Goal: Information Seeking & Learning: Learn about a topic

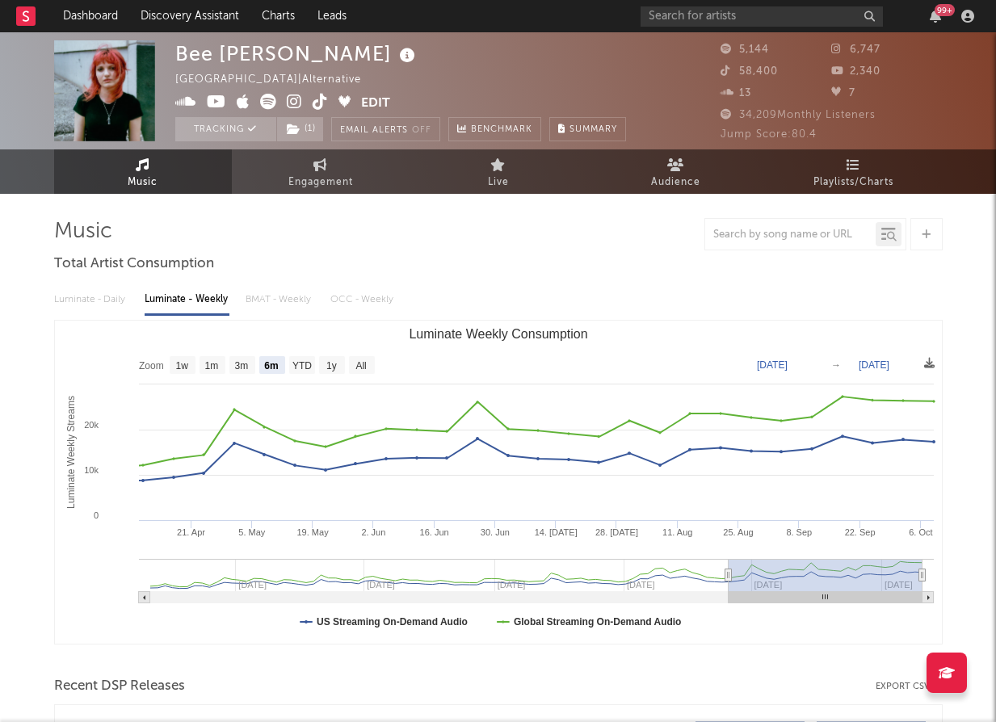
select select "6m"
click at [107, 8] on link "Dashboard" at bounding box center [91, 16] width 78 height 32
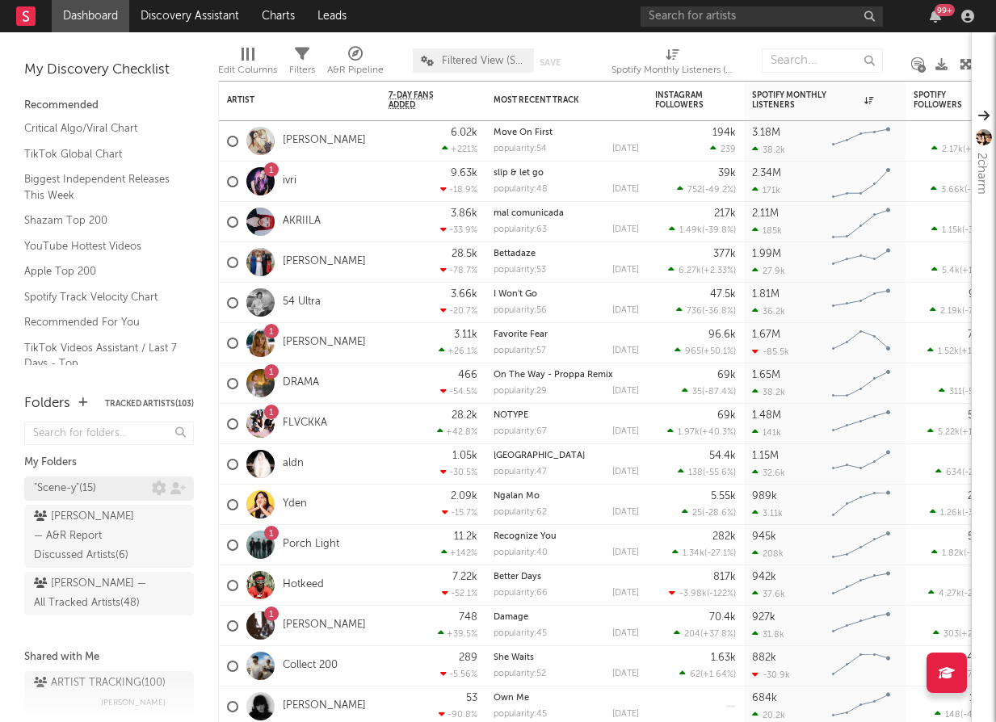
click at [86, 489] on div ""Scene-y" ( 15 )" at bounding box center [65, 488] width 62 height 19
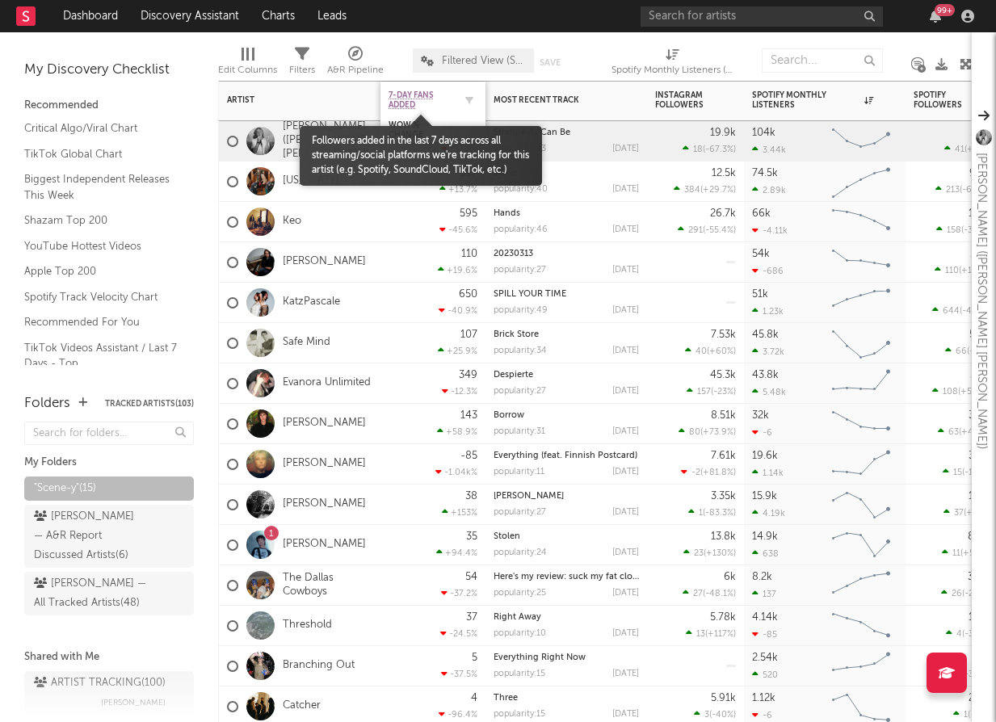
click at [416, 100] on span "7-Day Fans Added" at bounding box center [420, 99] width 65 height 19
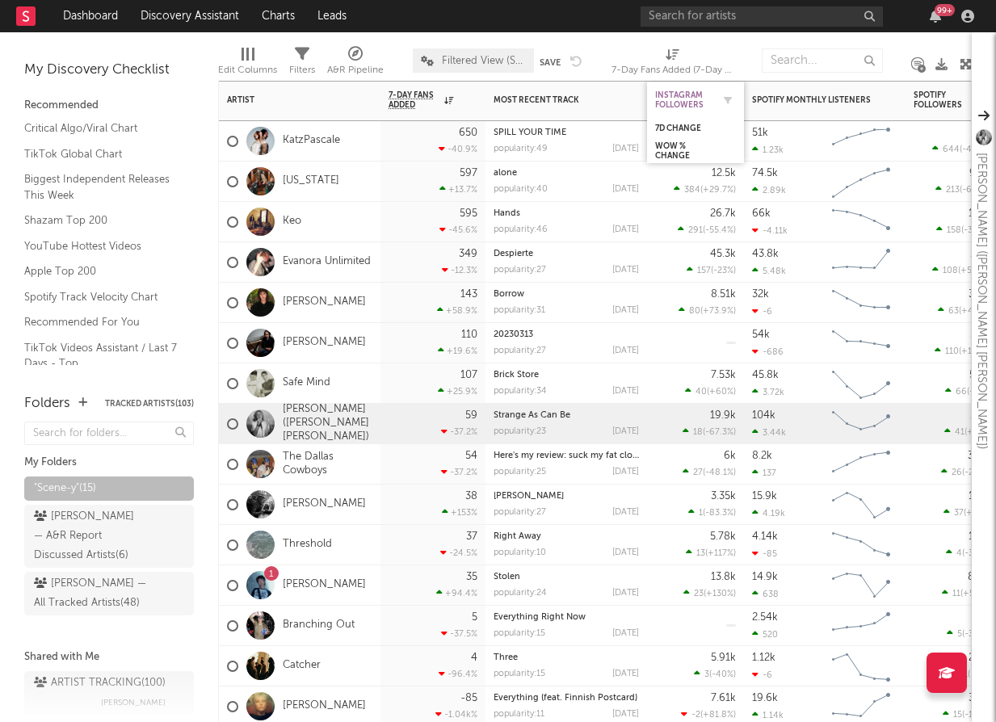
click at [698, 92] on div "Instagram Followers" at bounding box center [683, 99] width 57 height 19
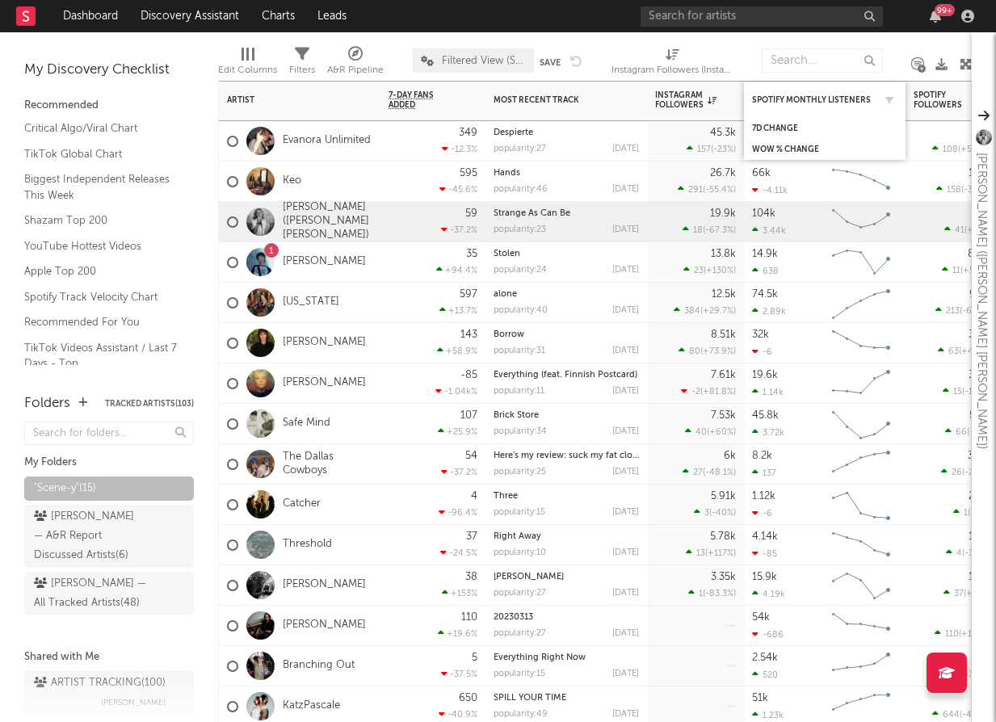
click at [771, 107] on div "Spotify Monthly Listeners" at bounding box center [824, 99] width 145 height 31
click at [774, 125] on div "7d Change" at bounding box center [812, 129] width 121 height 10
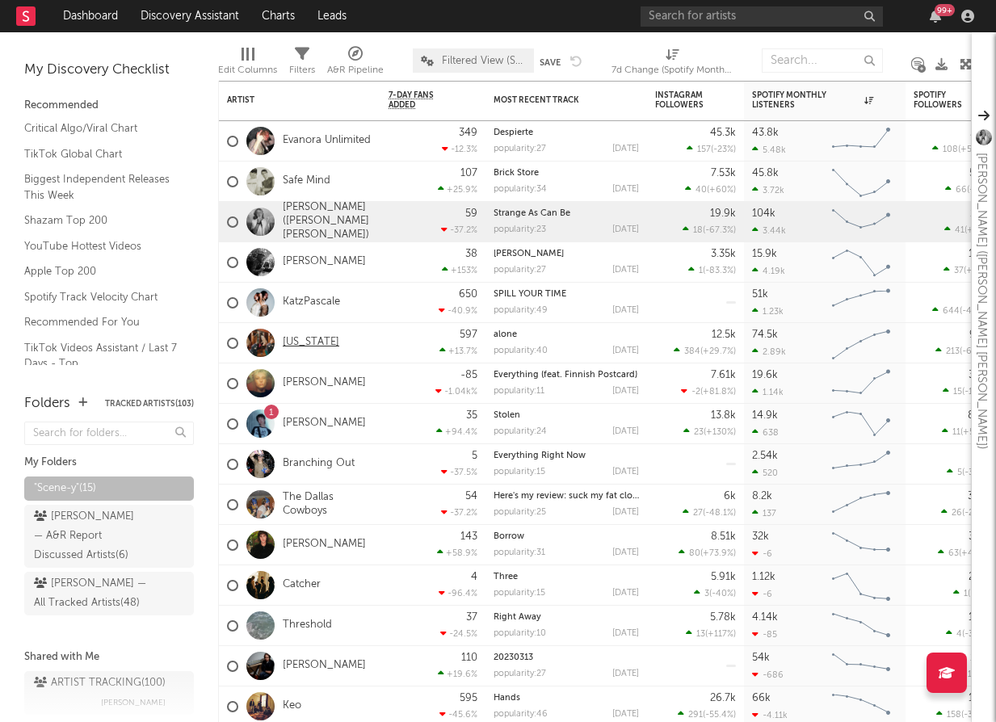
click at [315, 343] on link "[US_STATE]" at bounding box center [311, 343] width 57 height 14
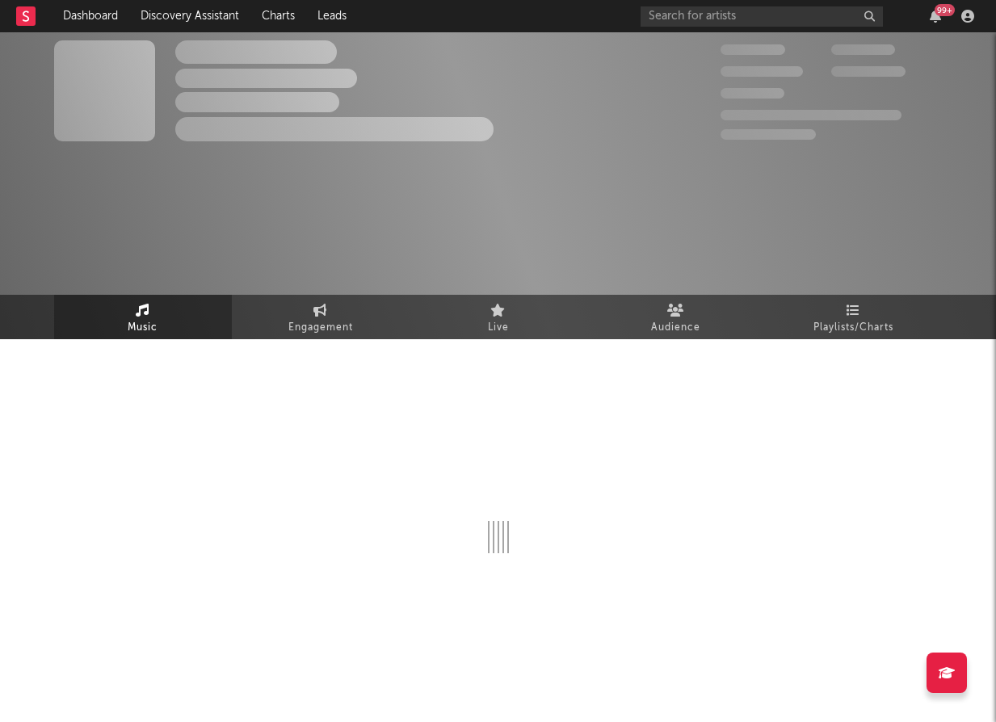
select select "1w"
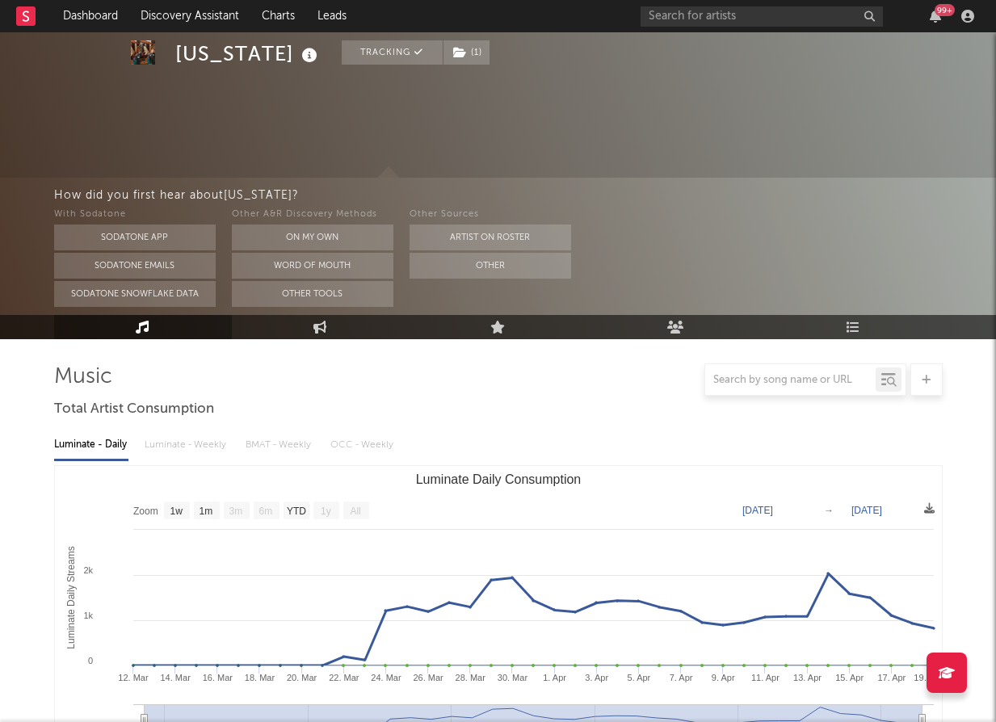
scroll to position [270, 0]
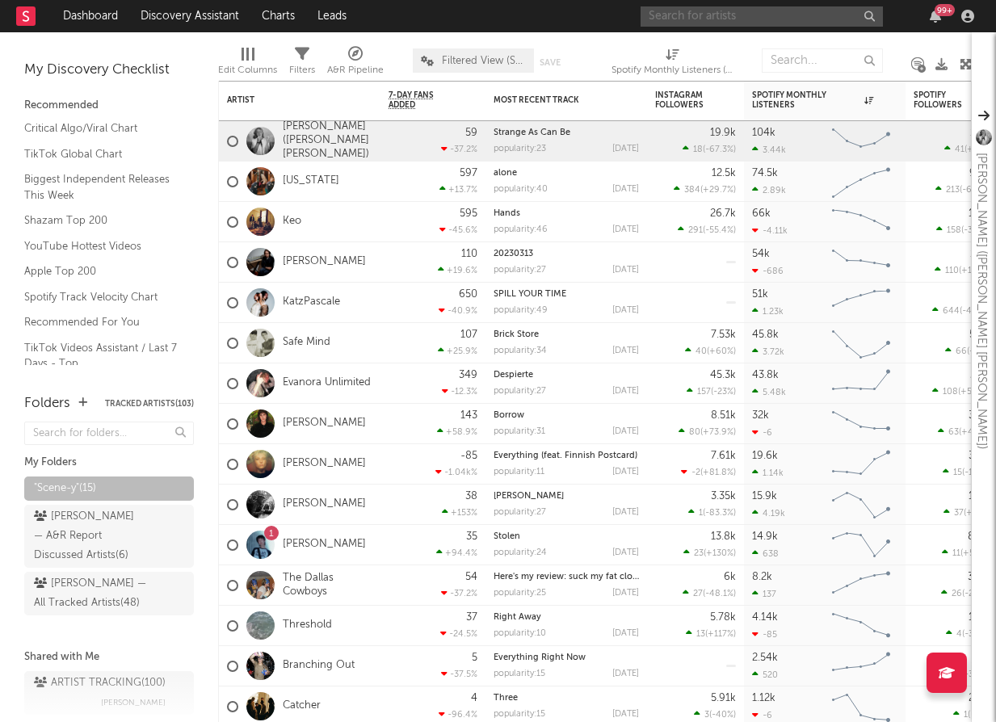
click at [779, 15] on input "text" at bounding box center [761, 16] width 242 height 20
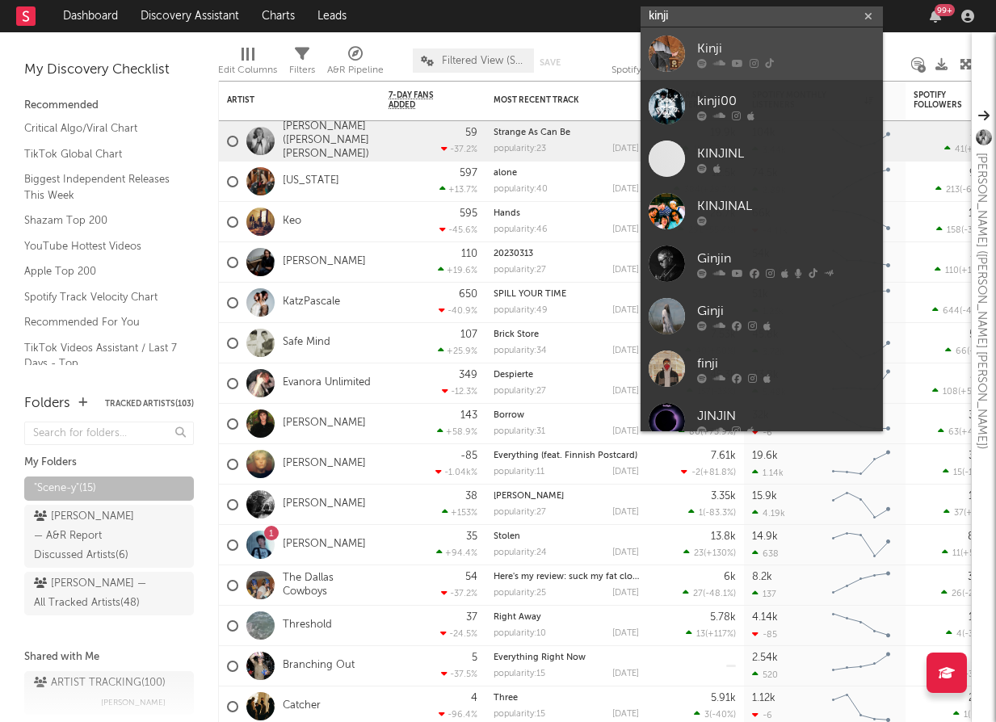
type input "kinji"
click at [789, 57] on div "Kinji" at bounding box center [786, 48] width 178 height 19
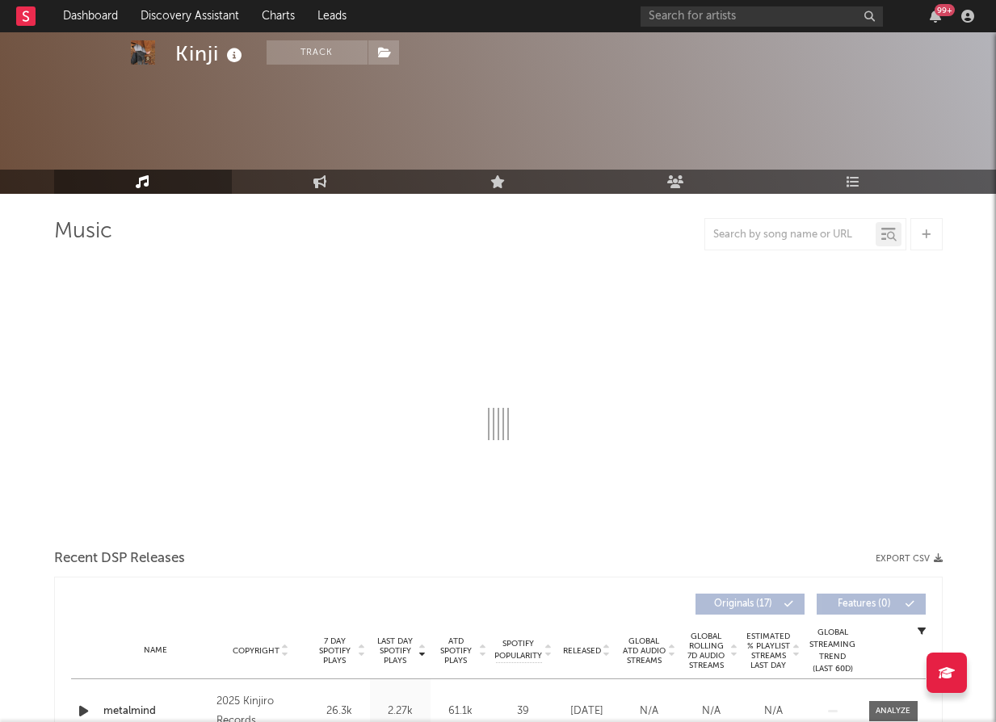
select select "1w"
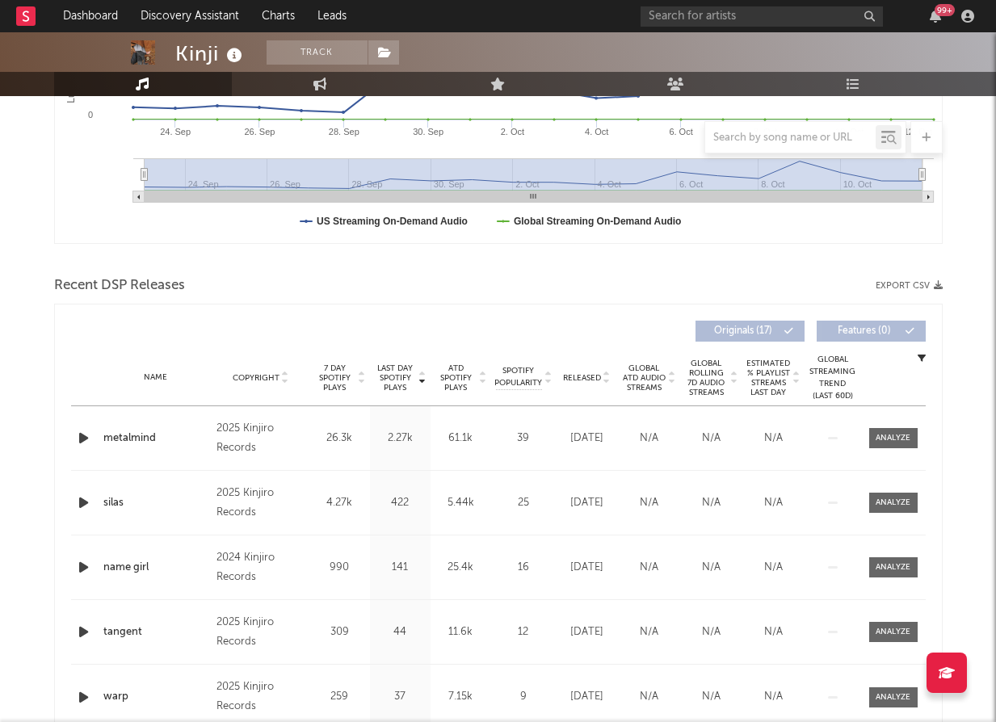
scroll to position [261, 0]
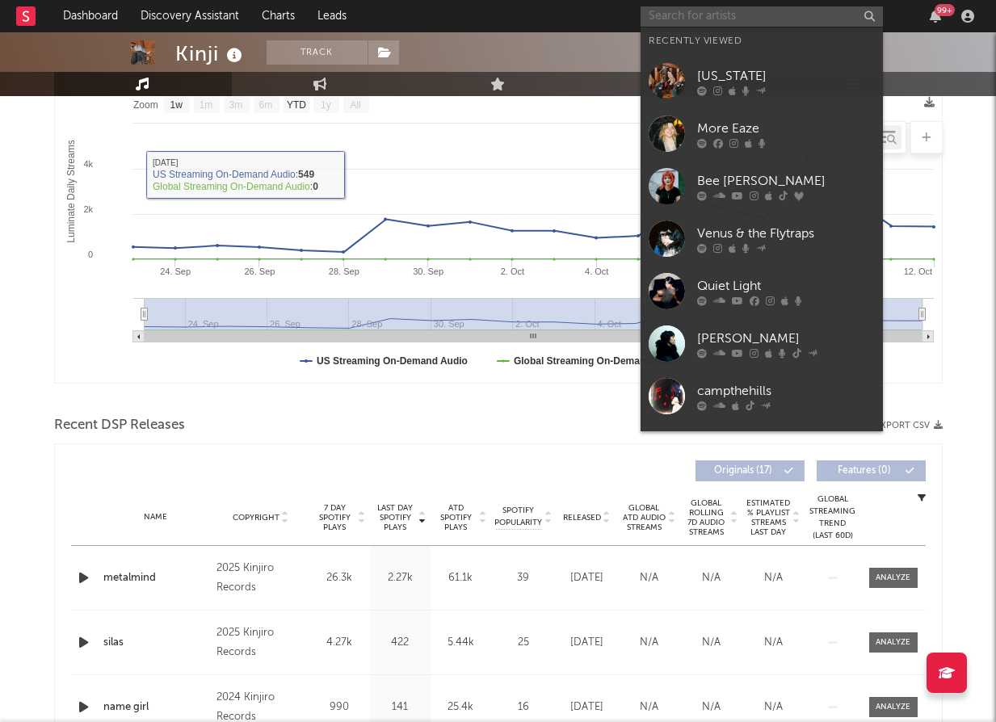
click at [798, 24] on input "text" at bounding box center [761, 16] width 242 height 20
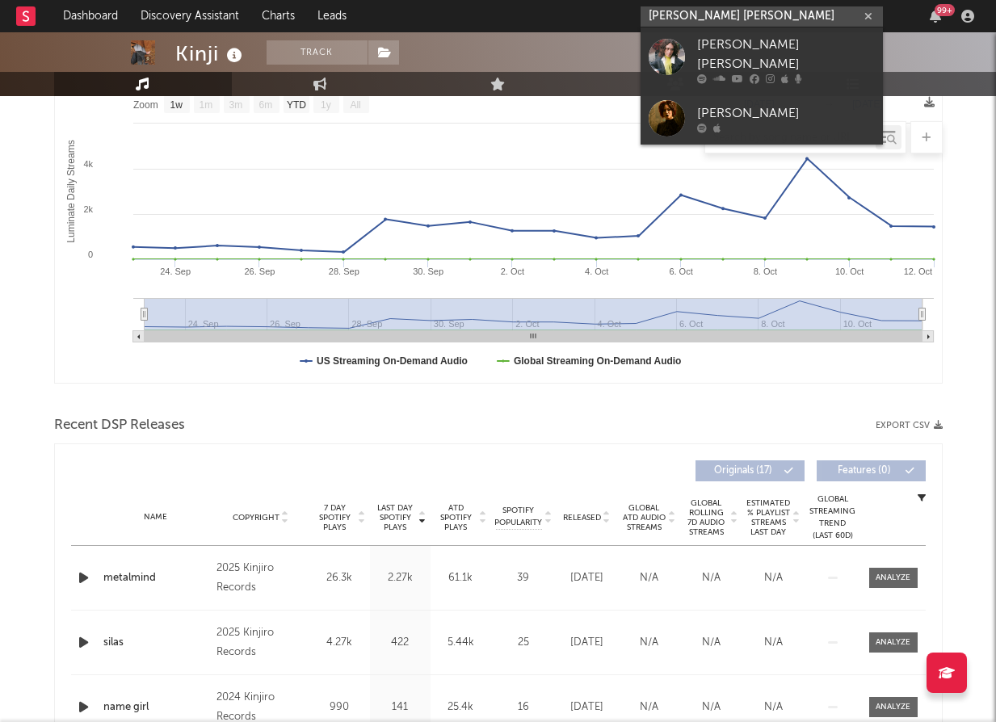
type input "[PERSON_NAME] [PERSON_NAME]"
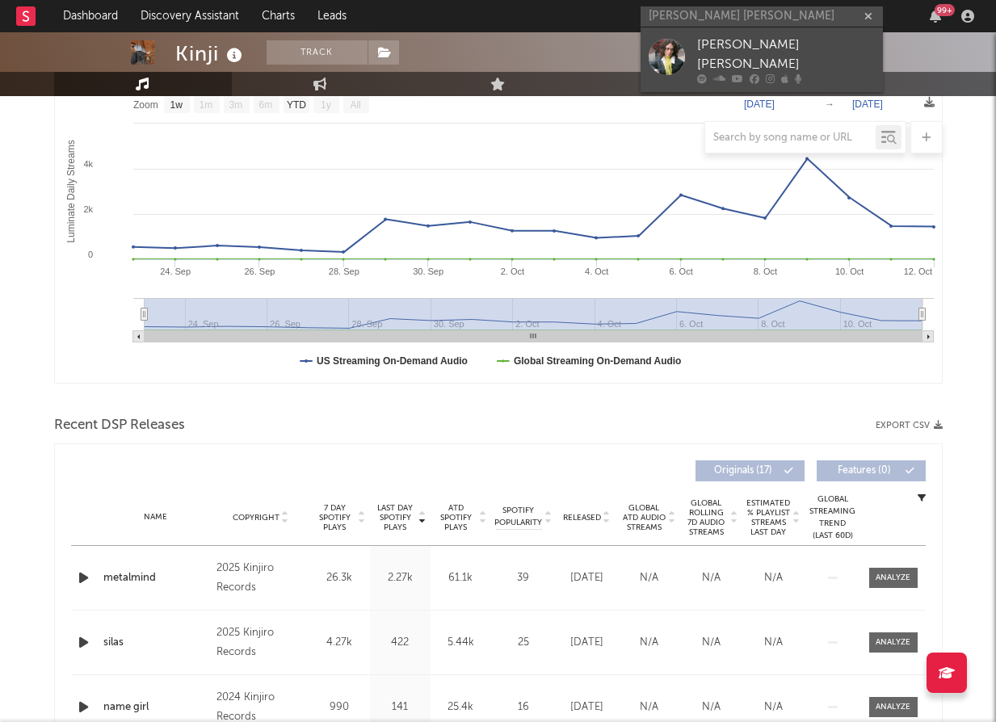
click at [822, 54] on div "[PERSON_NAME] [PERSON_NAME]" at bounding box center [786, 55] width 178 height 39
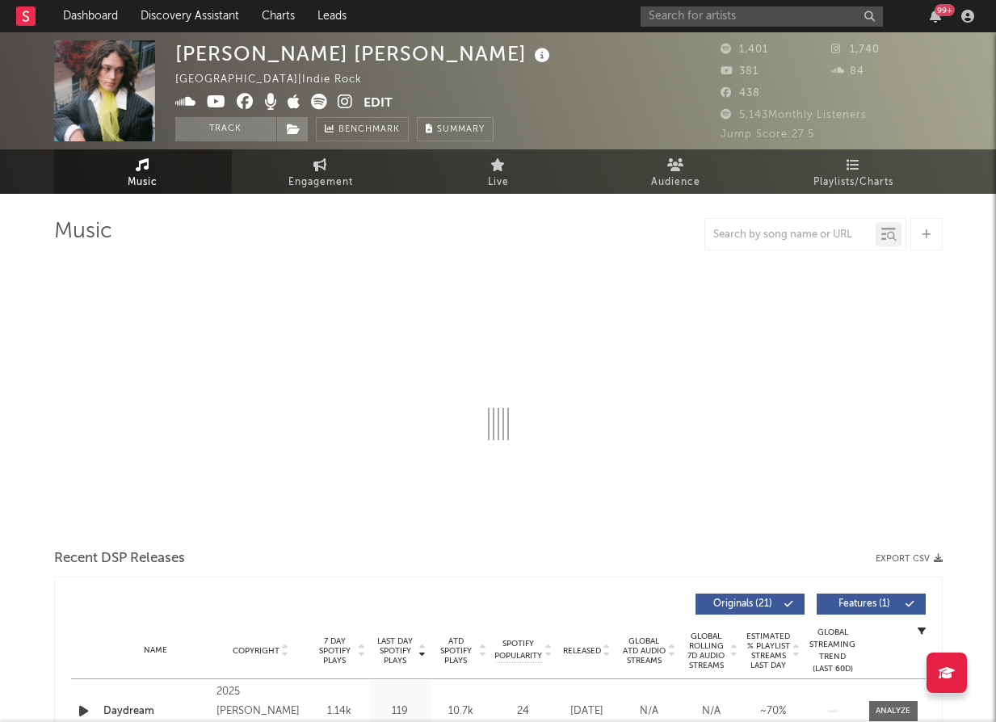
select select "6m"
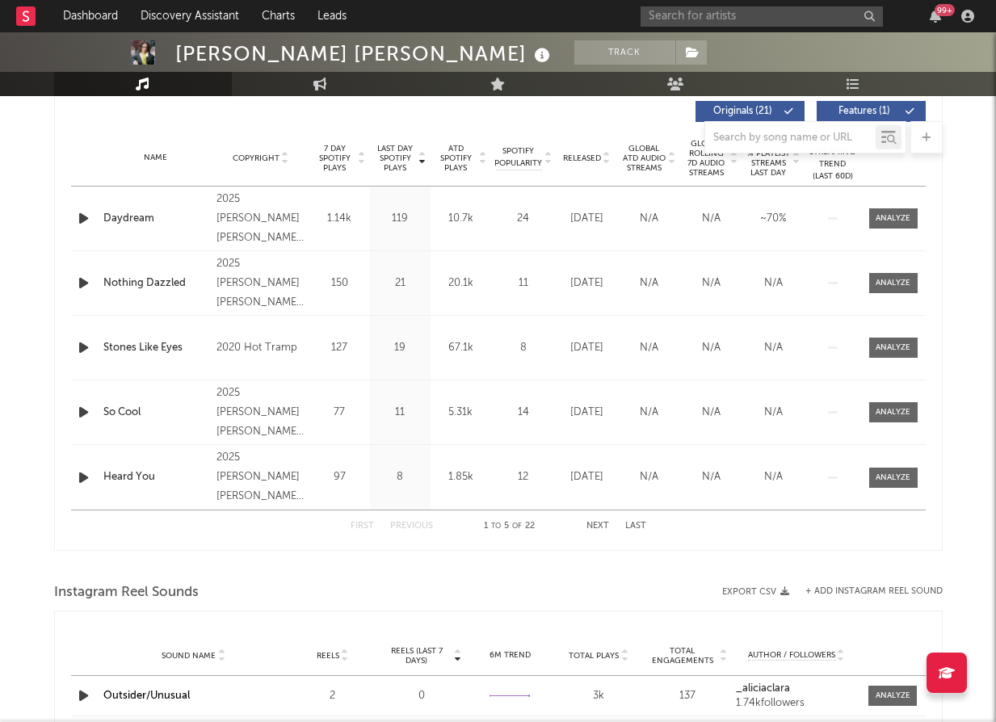
scroll to position [638, 0]
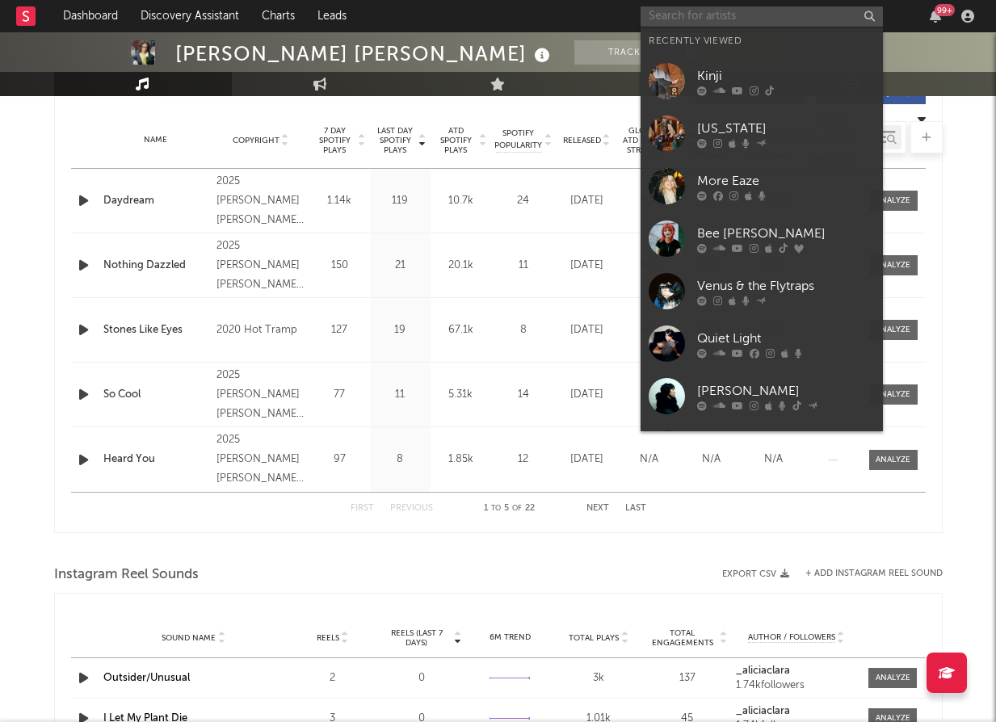
click at [811, 24] on input "text" at bounding box center [761, 16] width 242 height 20
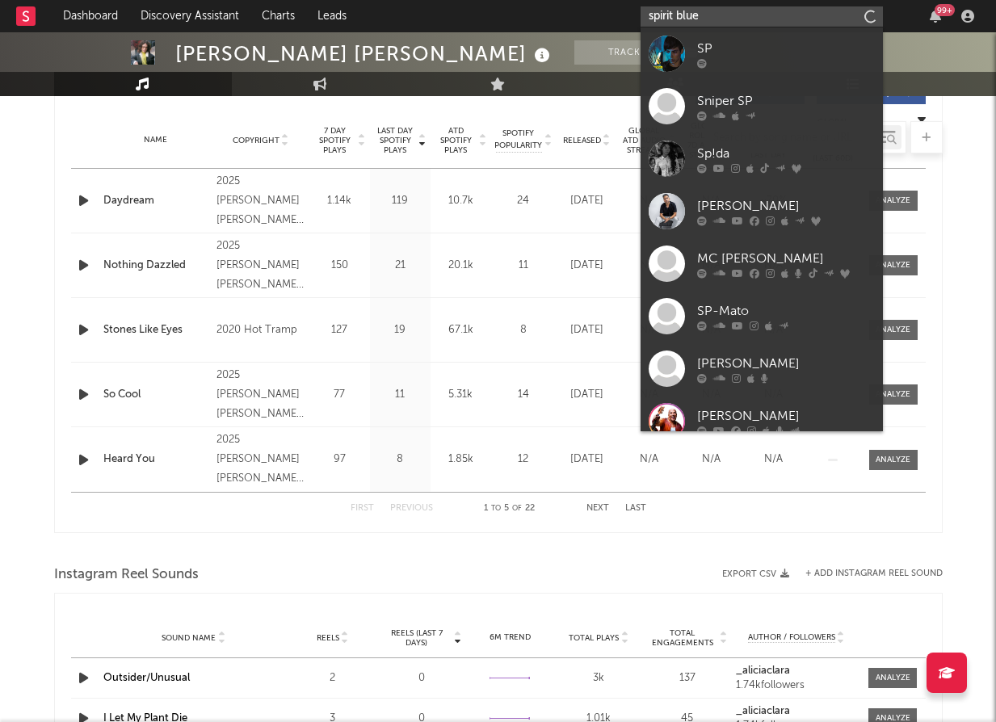
type input "spirit blue"
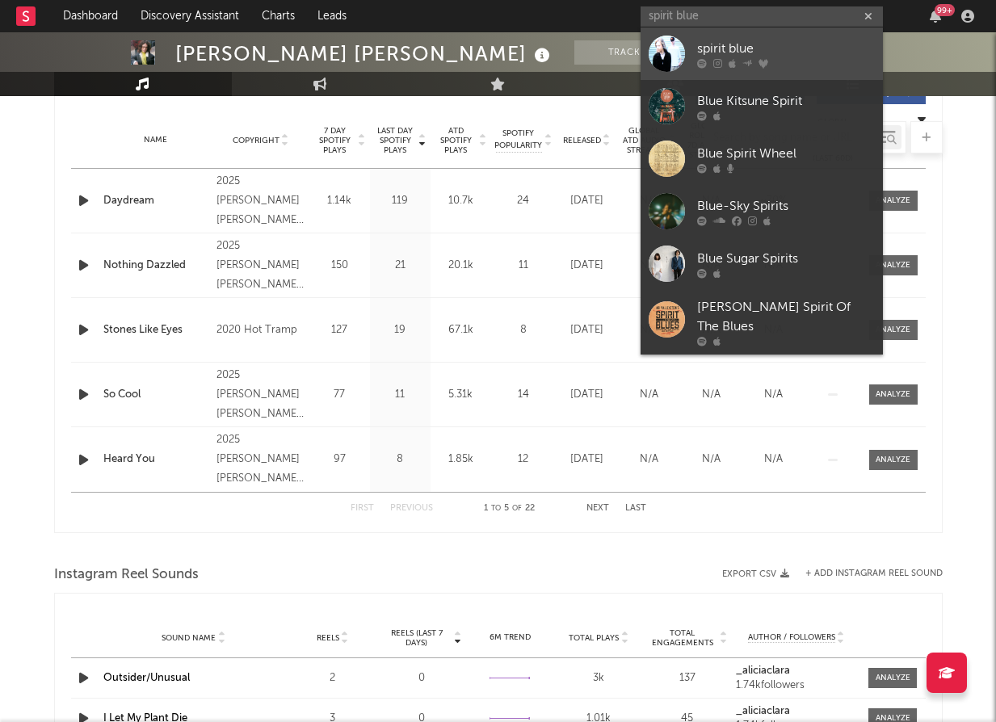
click at [752, 45] on div "spirit blue" at bounding box center [786, 48] width 178 height 19
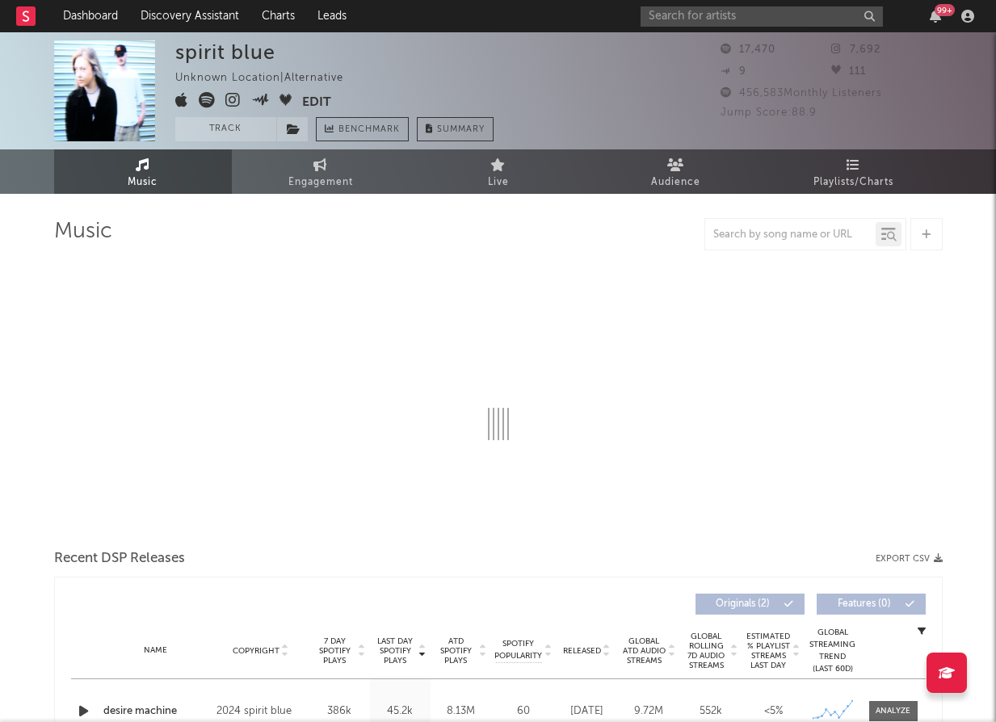
select select "6m"
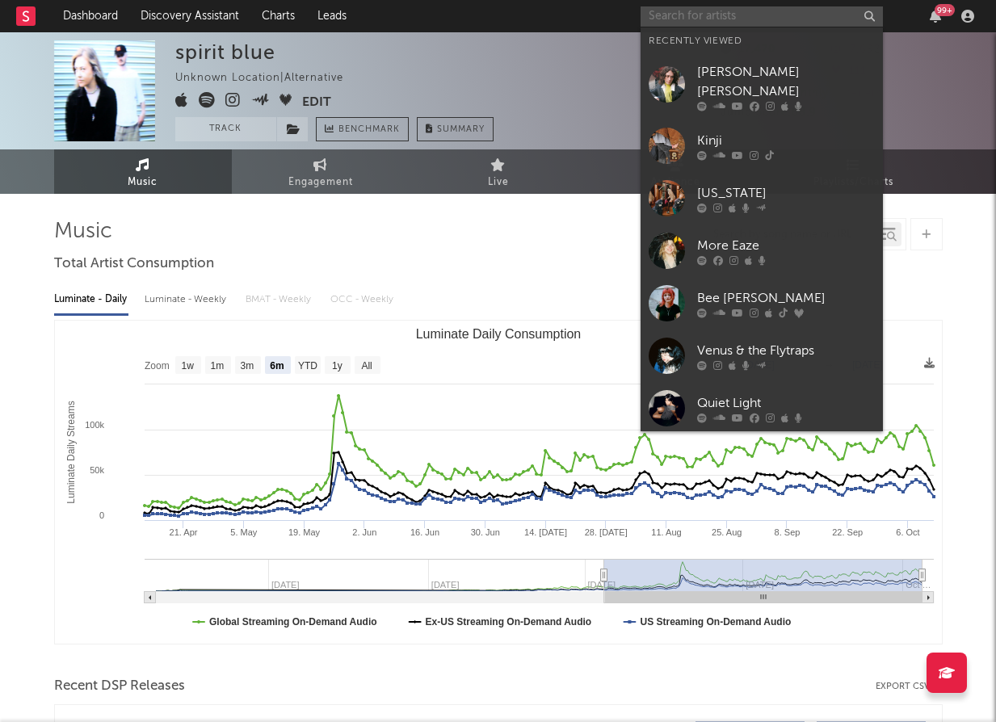
click at [728, 7] on input "text" at bounding box center [761, 16] width 242 height 20
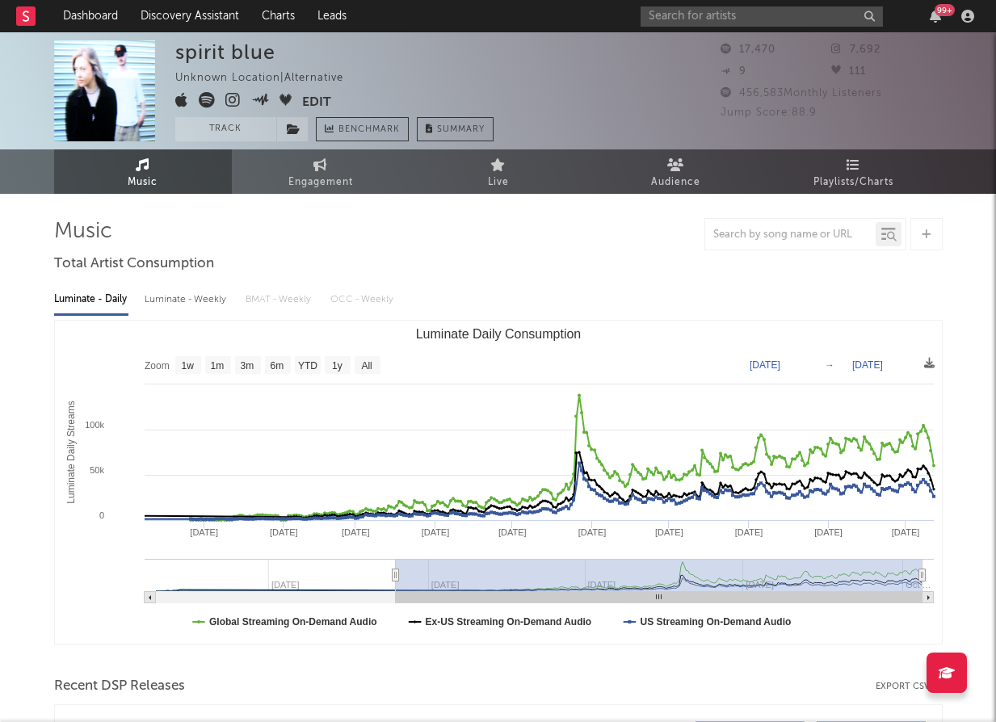
type input "[DATE]"
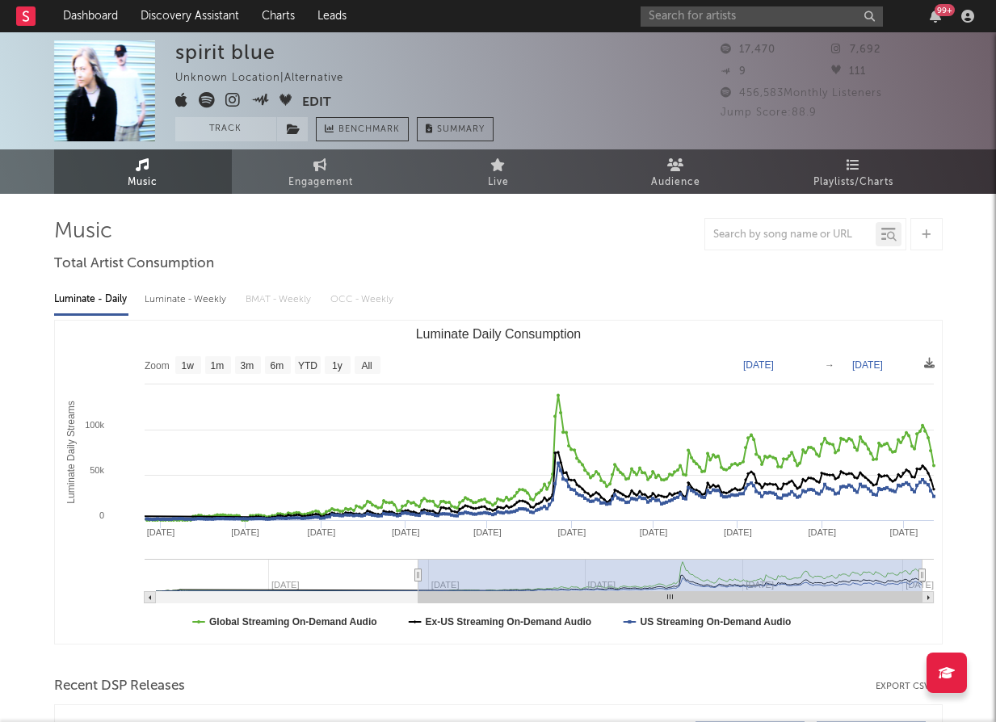
drag, startPoint x: 604, startPoint y: 575, endPoint x: 417, endPoint y: 538, distance: 190.2
click at [417, 538] on icon "Created with Highcharts 10.3.3 Luminate Daily Streams Luminate Daily Consumptio…" at bounding box center [498, 482] width 887 height 323
click at [719, 15] on input "text" at bounding box center [761, 16] width 242 height 20
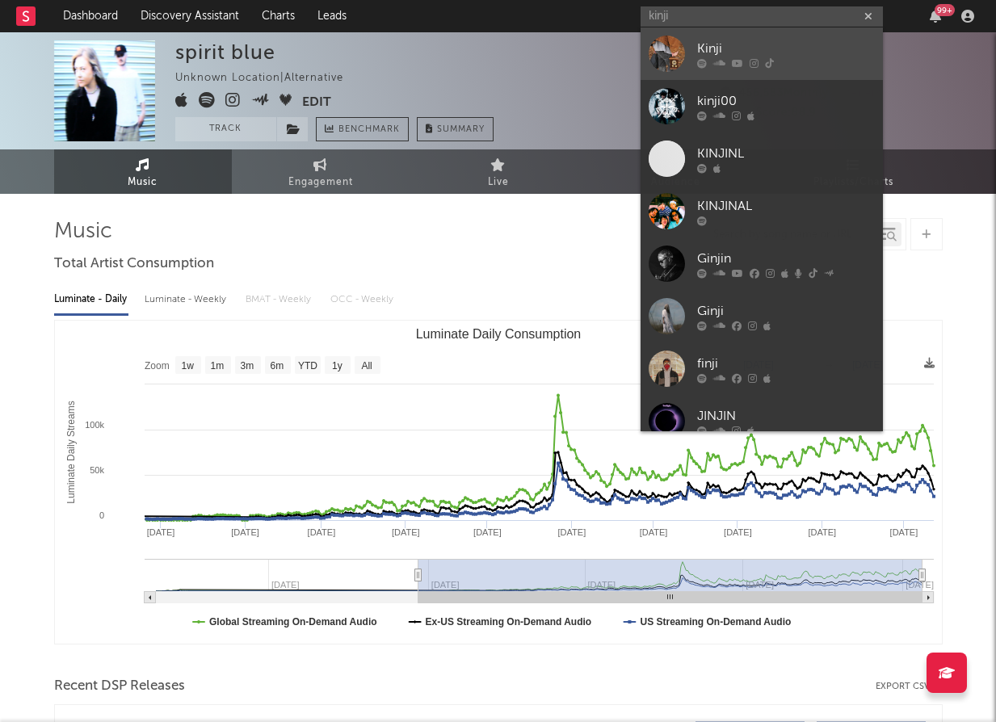
type input "kinji"
click at [729, 39] on div "Kinji" at bounding box center [786, 48] width 178 height 19
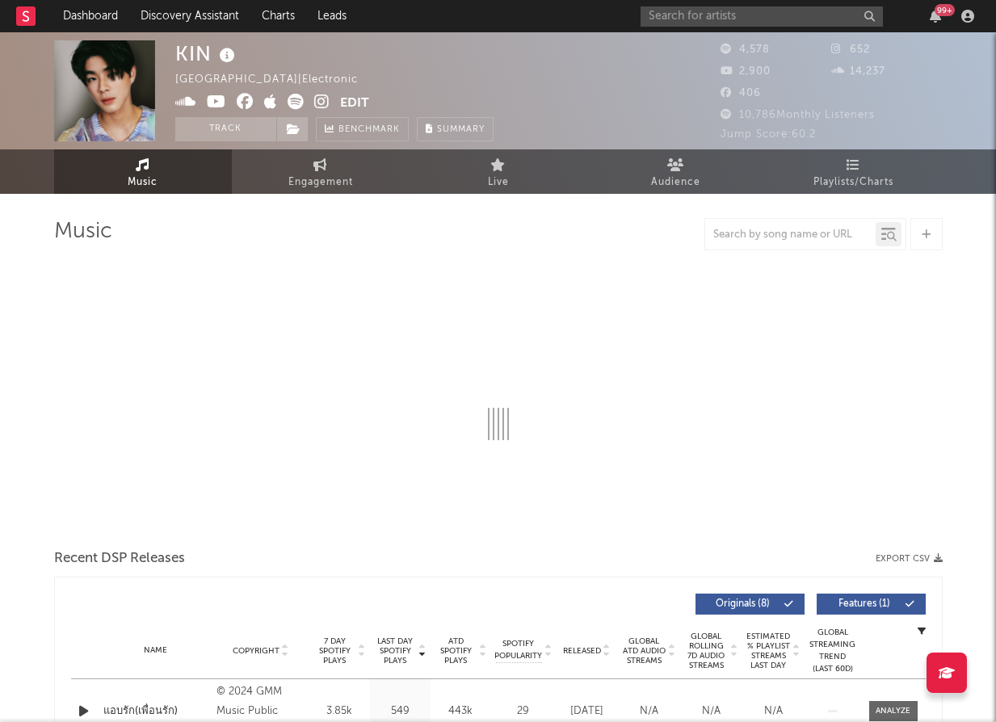
select select "6m"
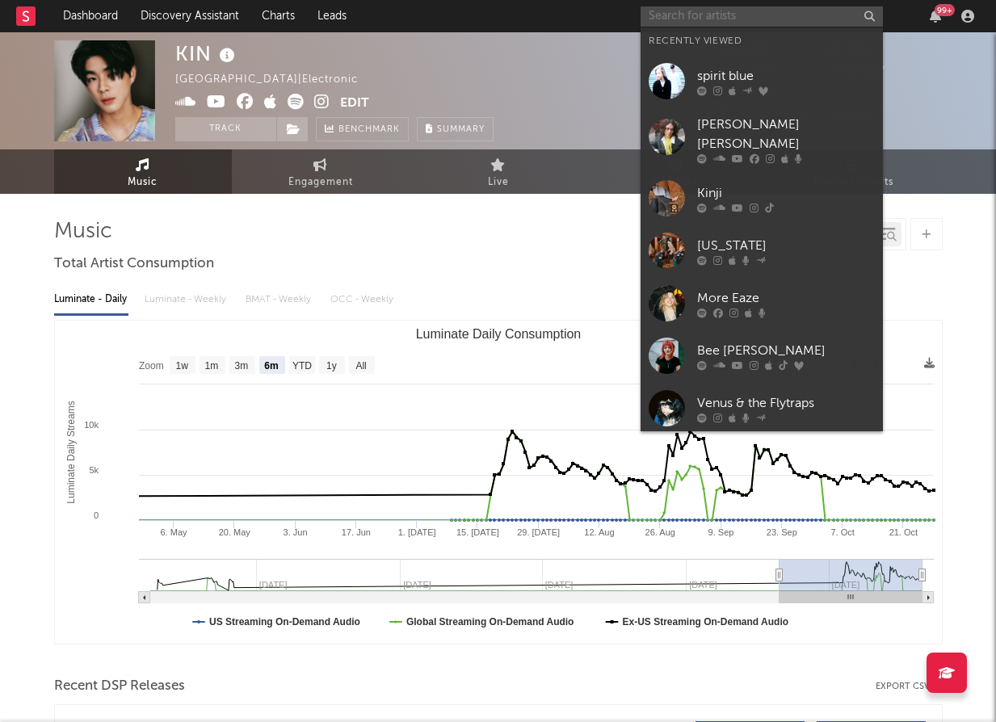
click at [803, 12] on input "text" at bounding box center [761, 16] width 242 height 20
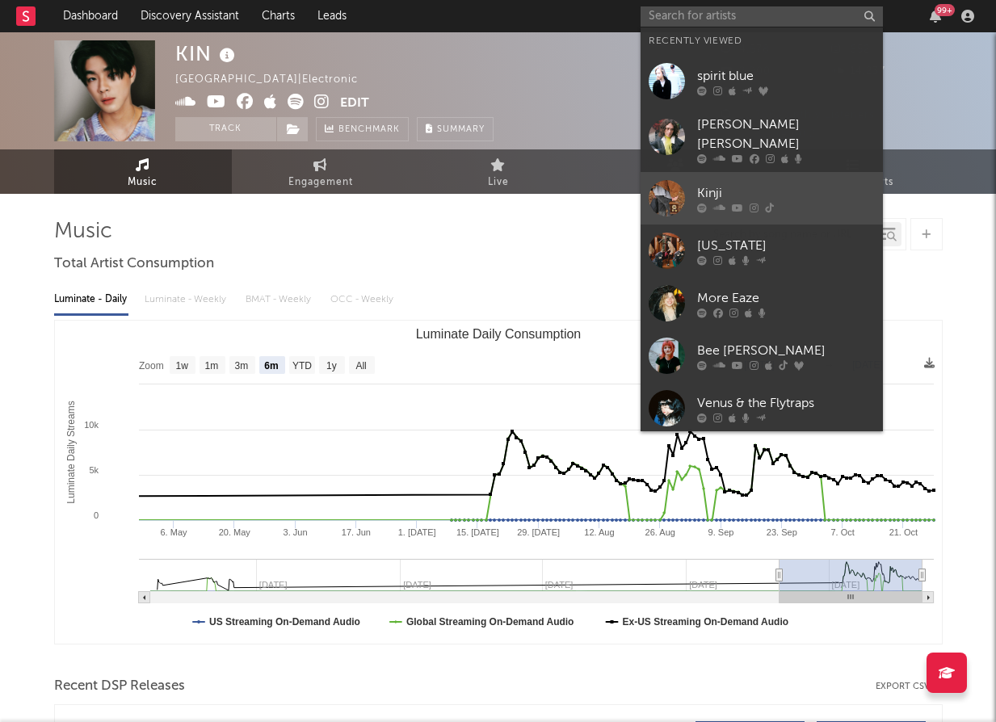
click at [749, 183] on div "Kinji" at bounding box center [786, 192] width 178 height 19
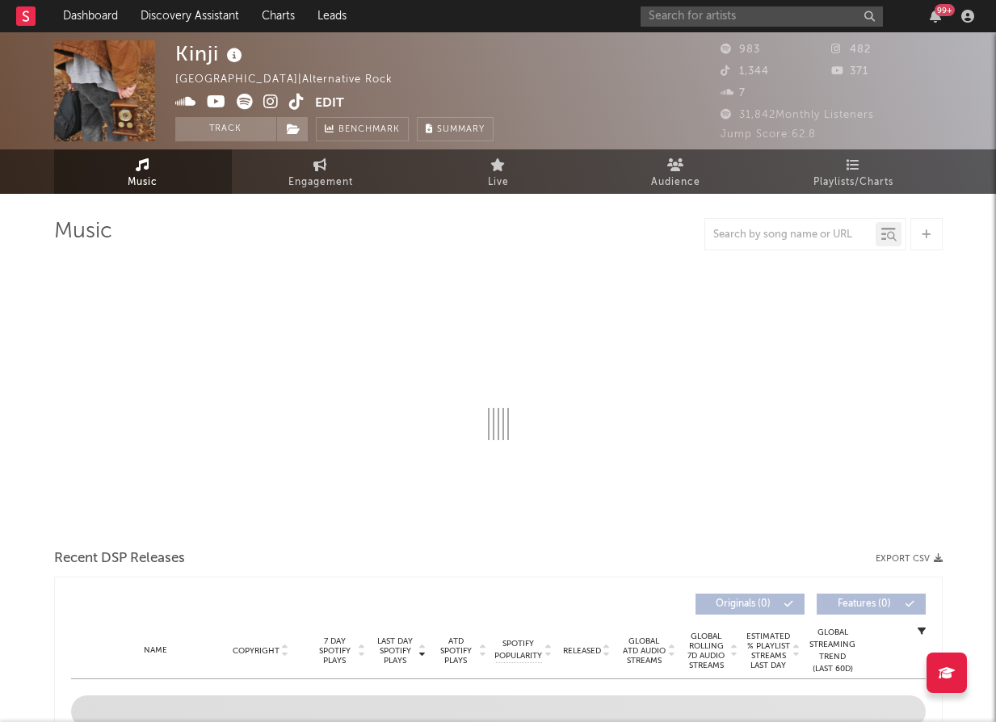
select select "1w"
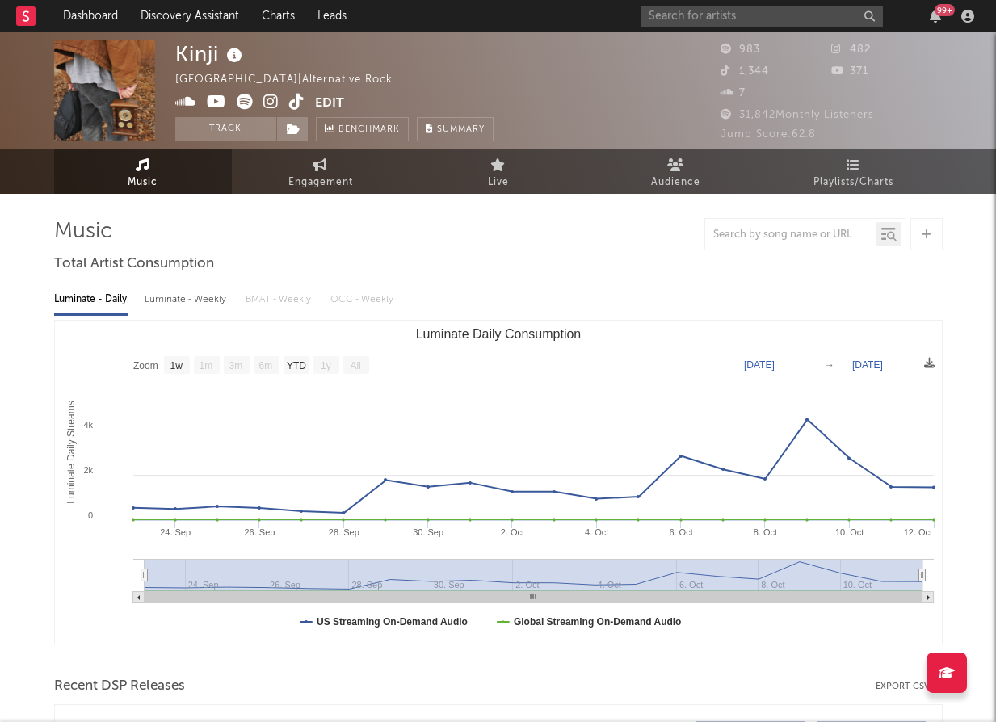
click at [270, 99] on icon at bounding box center [270, 102] width 15 height 16
